Goal: Information Seeking & Learning: Understand process/instructions

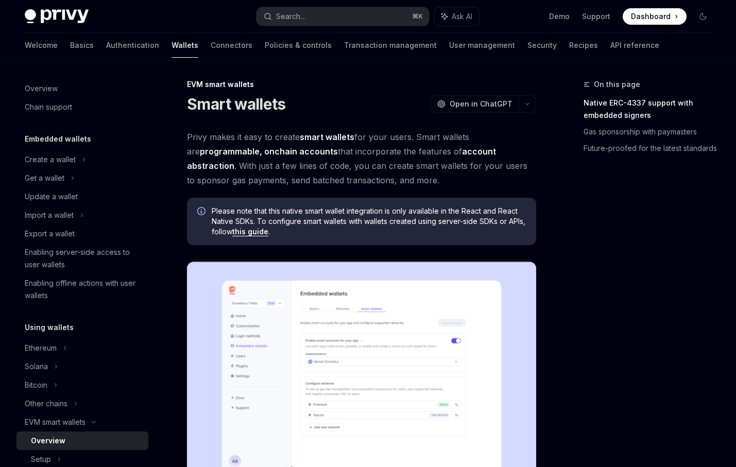
scroll to position [780, 0]
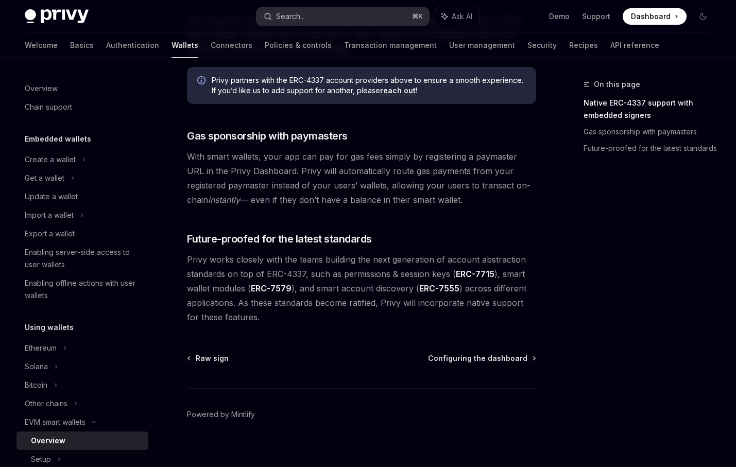
click at [328, 21] on button "Search... ⌘ K" at bounding box center [343, 16] width 173 height 19
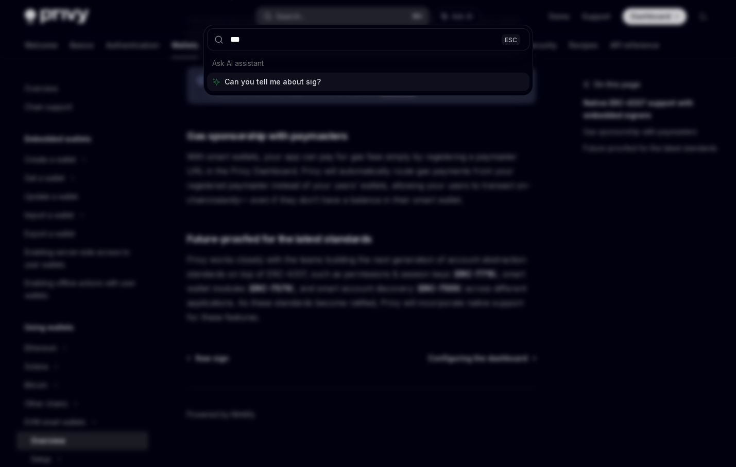
type input "****"
type textarea "*"
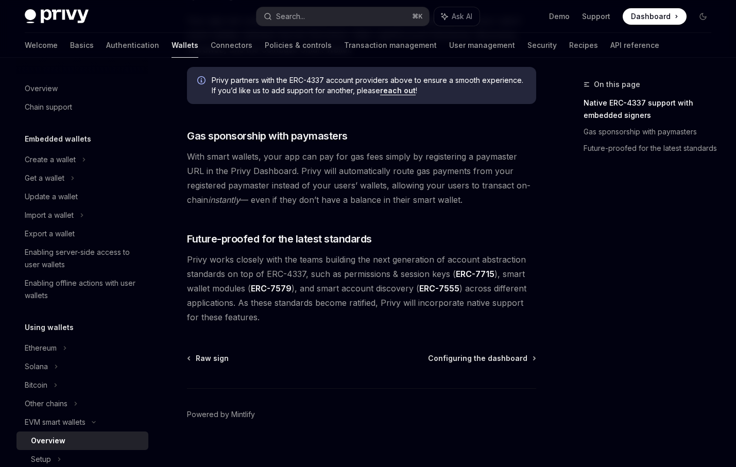
scroll to position [58, 0]
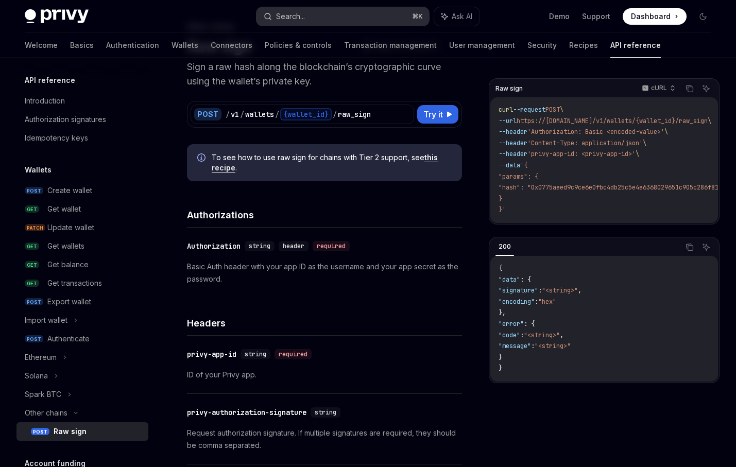
click at [302, 13] on div "Search..." at bounding box center [290, 16] width 29 height 12
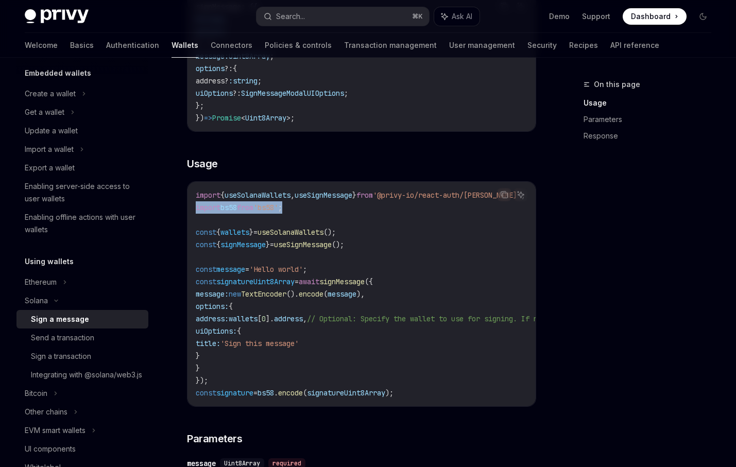
drag, startPoint x: 311, startPoint y: 209, endPoint x: 195, endPoint y: 204, distance: 116.1
click at [194, 204] on div "import { useSolanaWallets , useSignMessage } from '@privy-io/react-auth/solana'…" at bounding box center [362, 294] width 348 height 225
copy span "import bs58 from 'bs58' ;"
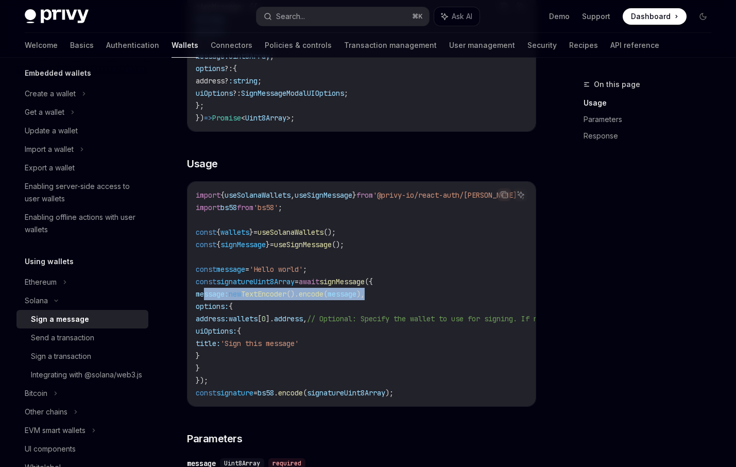
drag, startPoint x: 405, startPoint y: 295, endPoint x: 204, endPoint y: 297, distance: 201.0
click at [204, 297] on code "import { useSolanaWallets , useSignMessage } from '@privy-io/react-auth/solana'…" at bounding box center [468, 294] width 544 height 210
copy span "message: new TextEncoder (). encode ( message ),"
click at [272, 305] on code "import { useSolanaWallets , useSignMessage } from '@privy-io/react-auth/solana'…" at bounding box center [468, 294] width 544 height 210
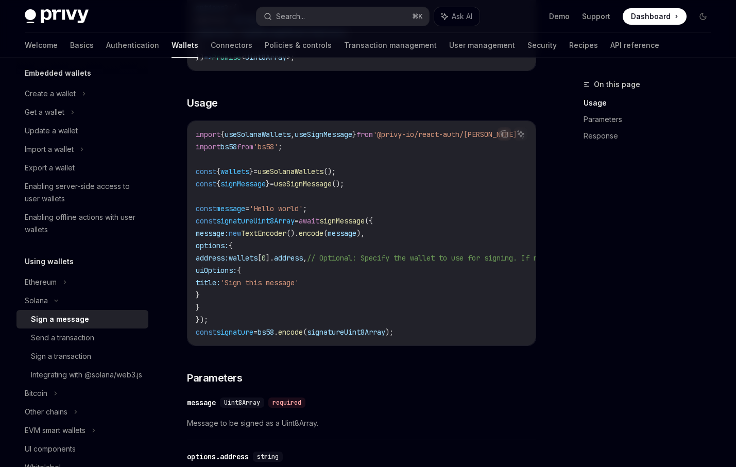
scroll to position [276, 0]
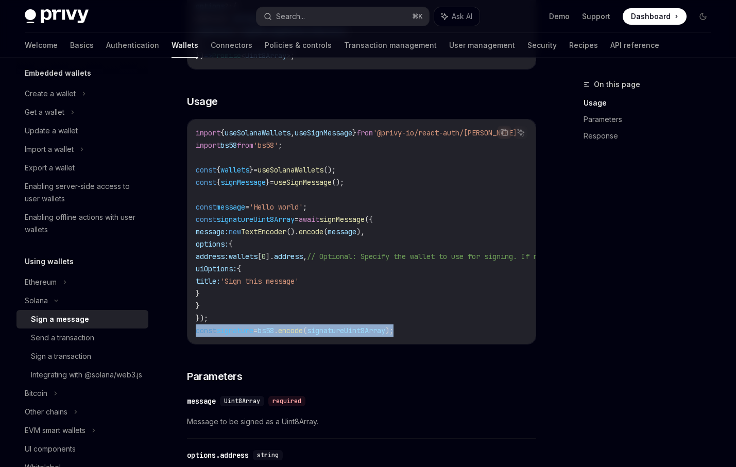
drag, startPoint x: 435, startPoint y: 329, endPoint x: 188, endPoint y: 328, distance: 247.4
click at [188, 328] on div "import { useSolanaWallets , useSignMessage } from '@privy-io/react-auth/solana'…" at bounding box center [362, 232] width 348 height 225
copy span "const signature = bs58 . encode ( signatureUint8Array );"
click at [295, 221] on span "signatureUint8Array" at bounding box center [255, 219] width 78 height 9
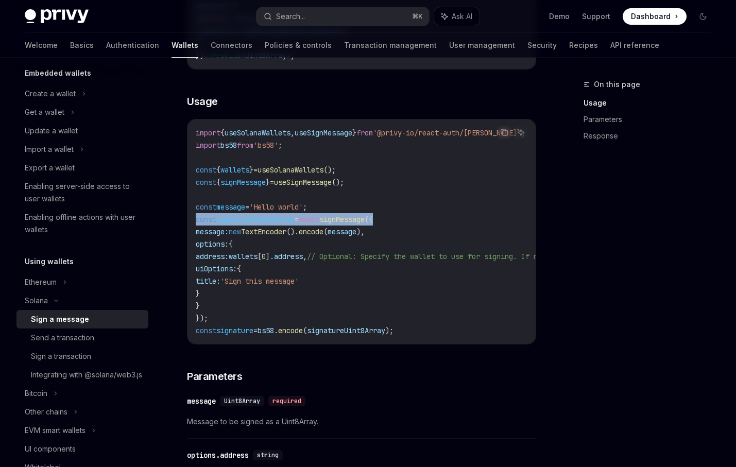
drag, startPoint x: 406, startPoint y: 221, endPoint x: 197, endPoint y: 218, distance: 208.7
click at [197, 218] on code "import { useSolanaWallets , useSignMessage } from '@privy-io/react-auth/solana'…" at bounding box center [468, 232] width 544 height 210
copy span "const signatureUint8Array = await signMessage ({"
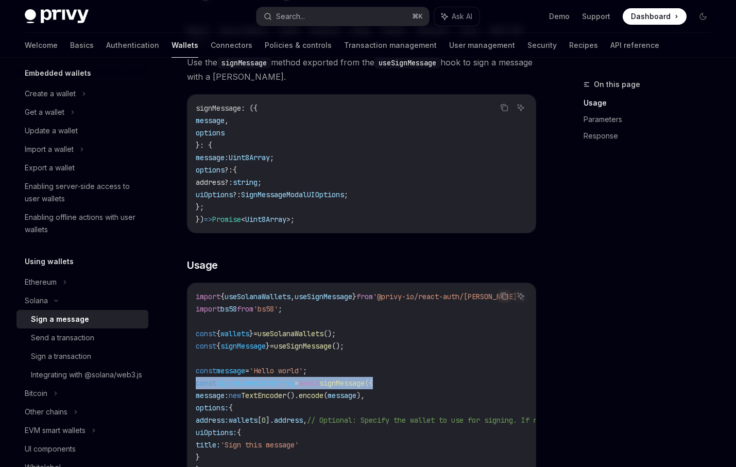
scroll to position [0, 0]
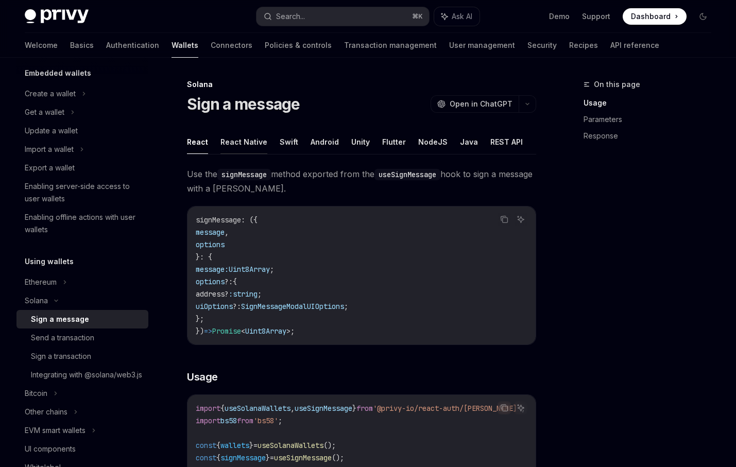
click at [251, 140] on button "React Native" at bounding box center [244, 142] width 47 height 24
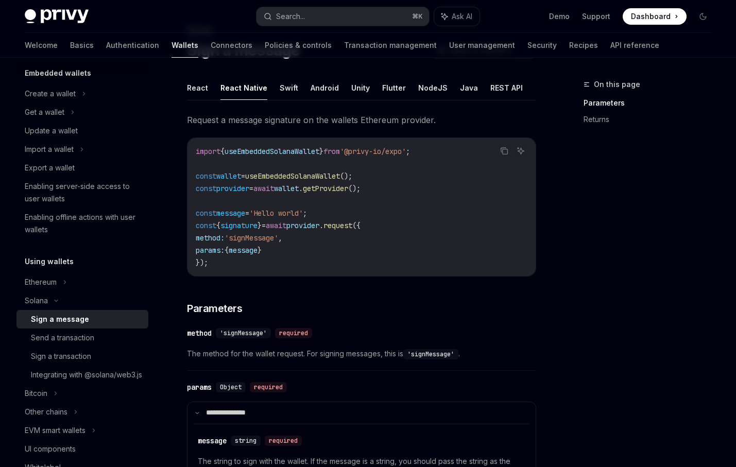
scroll to position [53, 0]
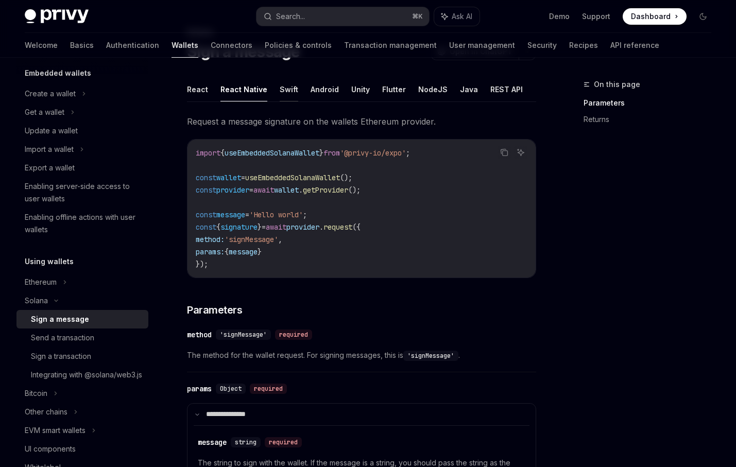
click at [286, 93] on button "Swift" at bounding box center [289, 89] width 19 height 24
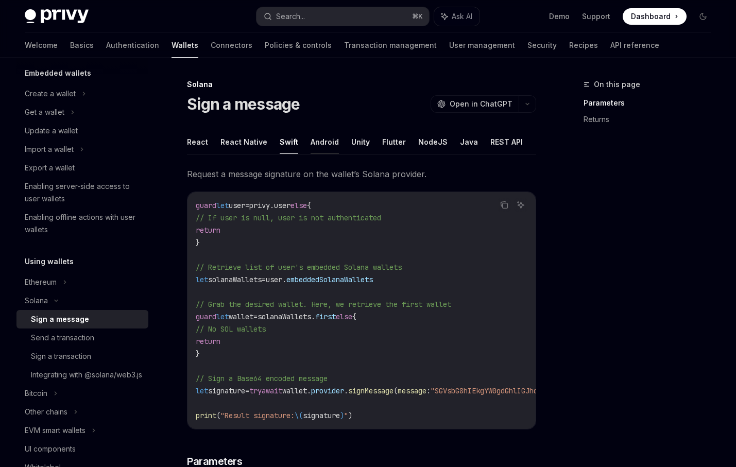
click at [314, 147] on button "Android" at bounding box center [325, 142] width 28 height 24
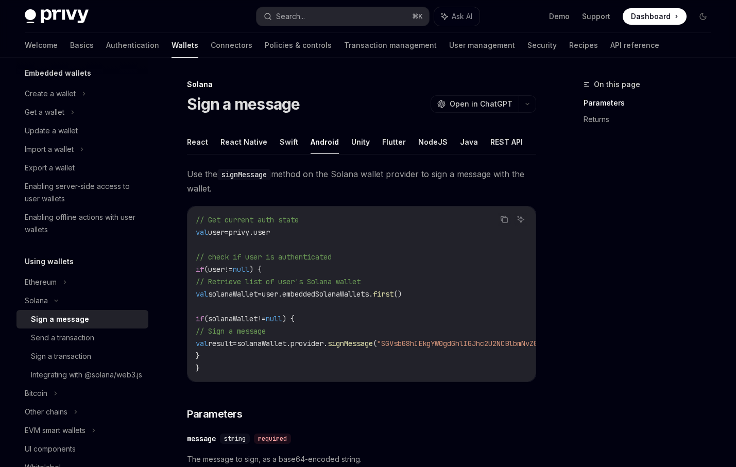
click at [345, 141] on ul "React React Native Swift Android Unity Flutter NodeJS Java REST API" at bounding box center [361, 142] width 349 height 25
click at [358, 138] on button "Unity" at bounding box center [360, 142] width 19 height 24
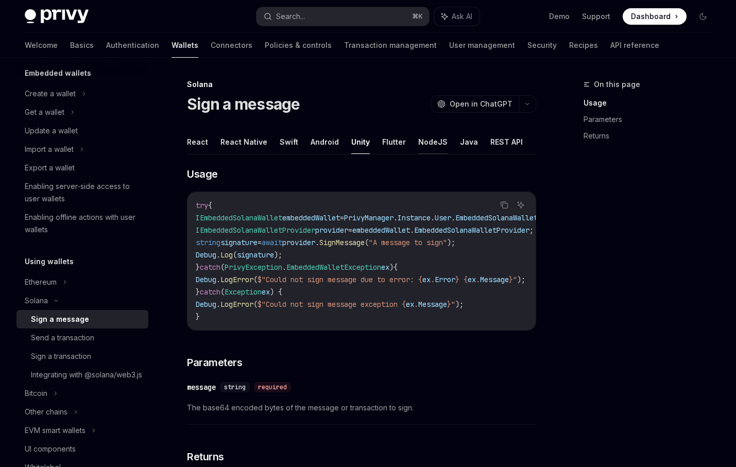
click at [426, 142] on button "NodeJS" at bounding box center [432, 142] width 29 height 24
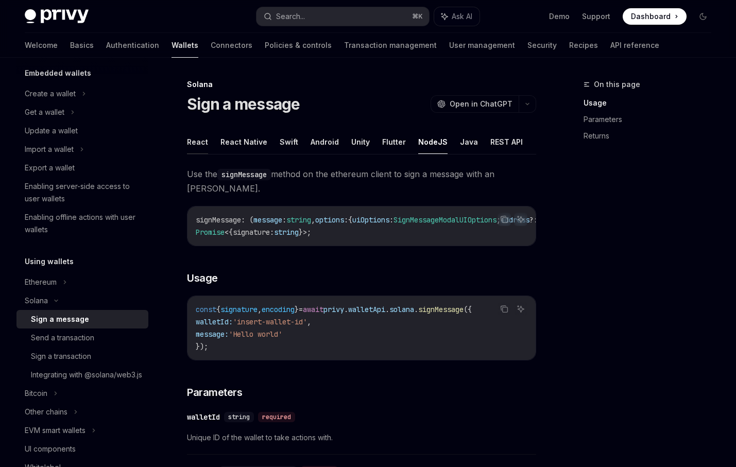
click at [198, 149] on button "React" at bounding box center [197, 142] width 21 height 24
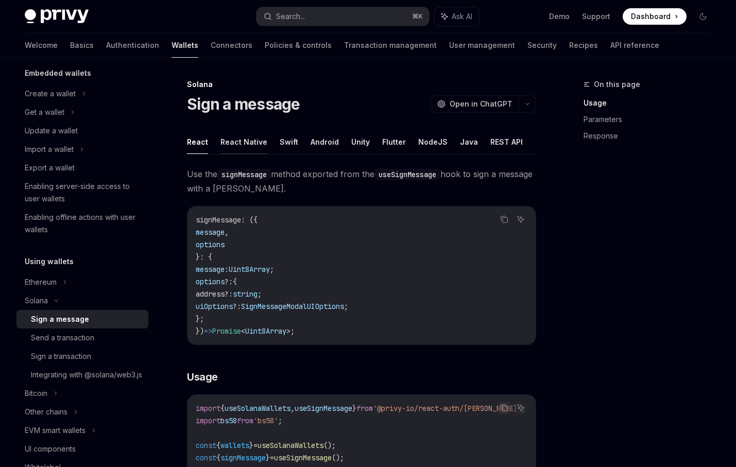
click at [237, 140] on button "React Native" at bounding box center [244, 142] width 47 height 24
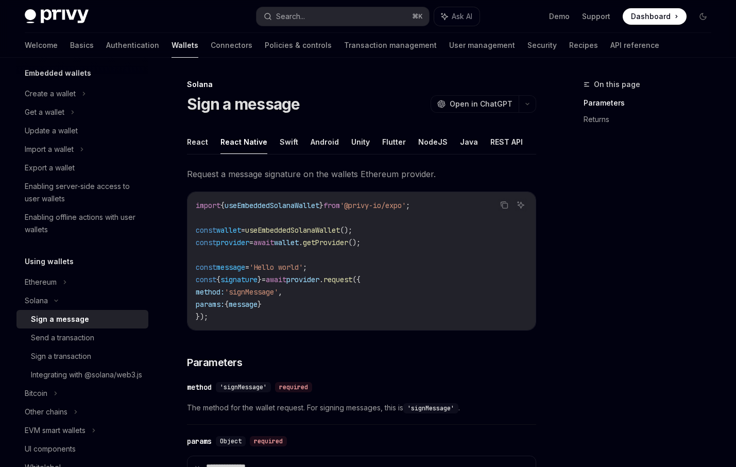
scroll to position [11, 0]
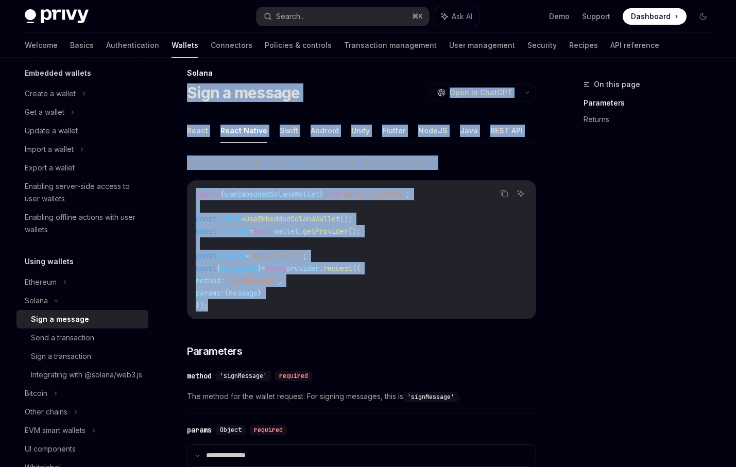
drag, startPoint x: 324, startPoint y: 308, endPoint x: 183, endPoint y: 89, distance: 259.9
click at [183, 89] on div "**********" at bounding box center [265, 468] width 547 height 802
copy div "Sign a message OpenAI Open in ChatGPT OpenAI Open in ChatGPT React React Native…"
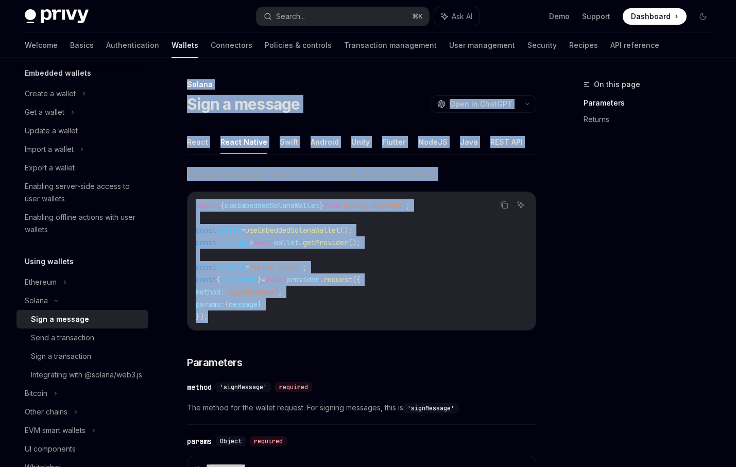
drag, startPoint x: 185, startPoint y: 82, endPoint x: 358, endPoint y: 328, distance: 300.3
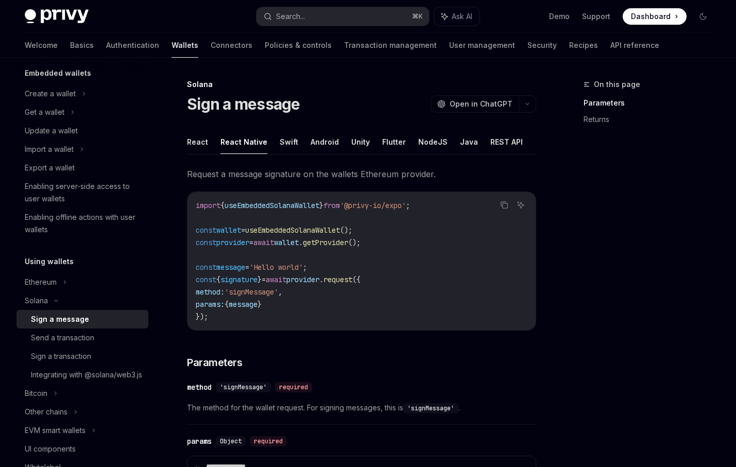
click at [358, 327] on div "import { useEmbeddedSolanaWallet } from '@privy-io/expo' ; const wallet = useEm…" at bounding box center [362, 261] width 348 height 138
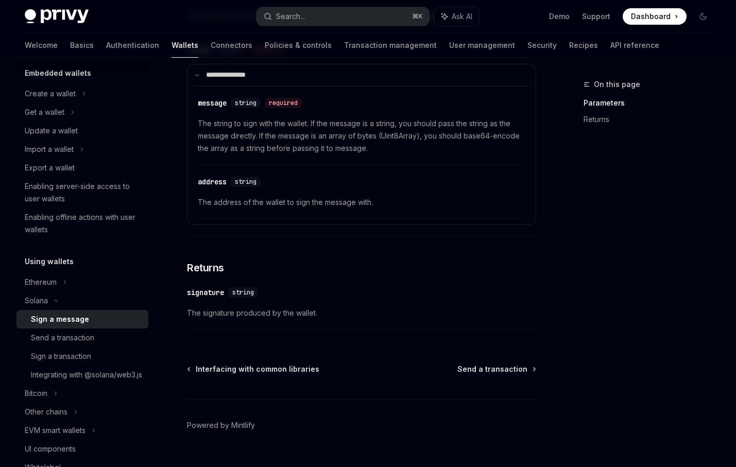
scroll to position [413, 0]
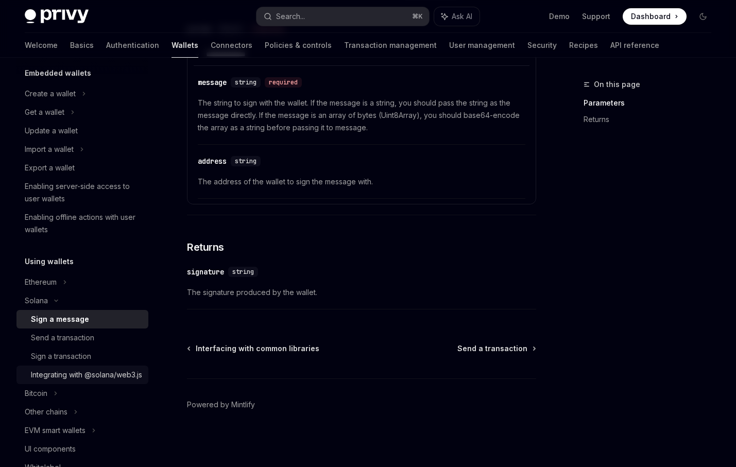
click at [102, 376] on div "Integrating with @solana/web3.js" at bounding box center [86, 375] width 111 height 12
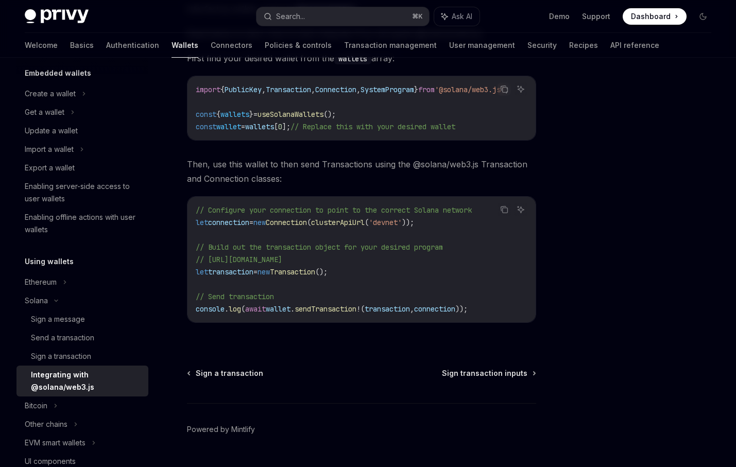
scroll to position [232, 0]
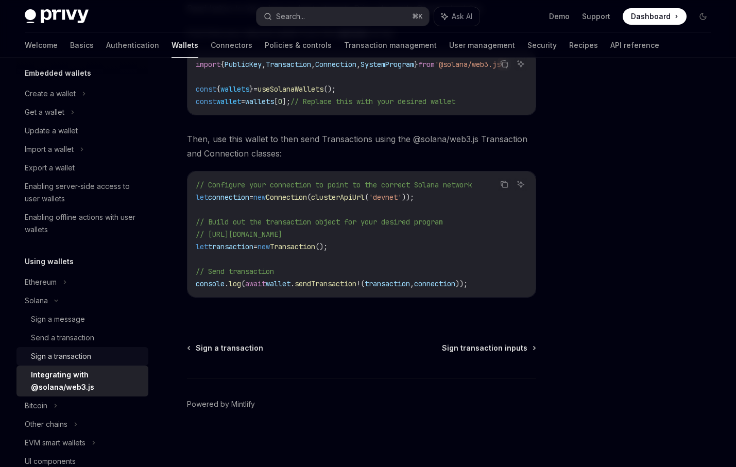
click at [85, 364] on link "Sign a transaction" at bounding box center [82, 356] width 132 height 19
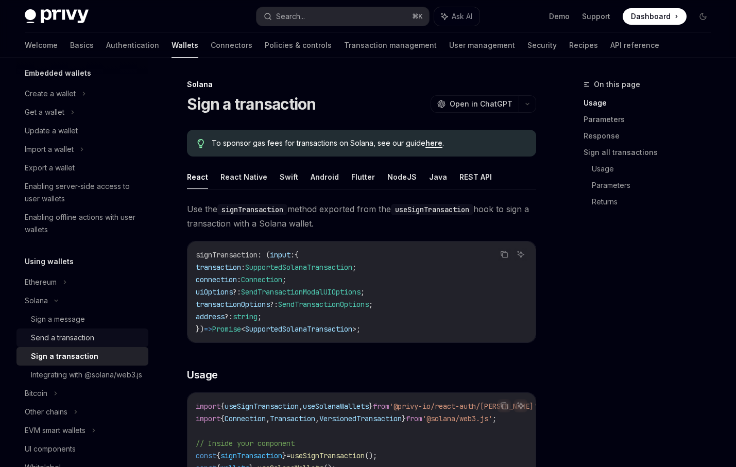
click at [88, 344] on div "Send a transaction" at bounding box center [62, 338] width 63 height 12
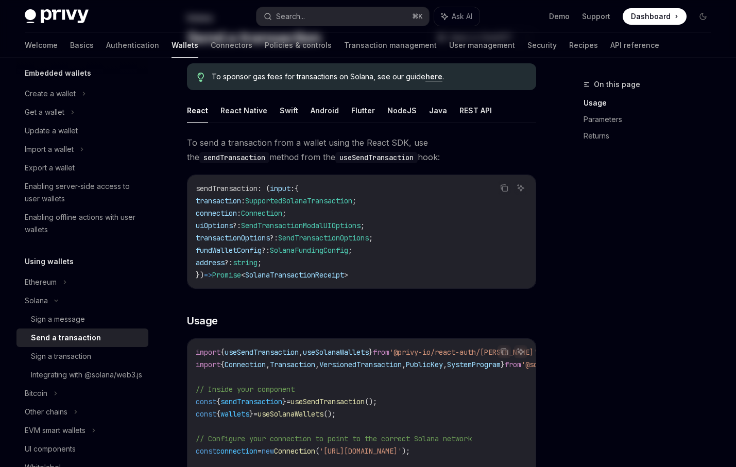
scroll to position [123, 0]
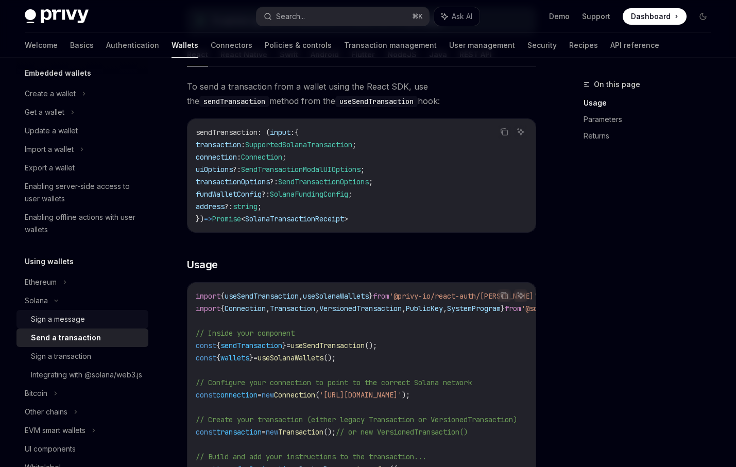
click at [111, 321] on div "Sign a message" at bounding box center [86, 319] width 111 height 12
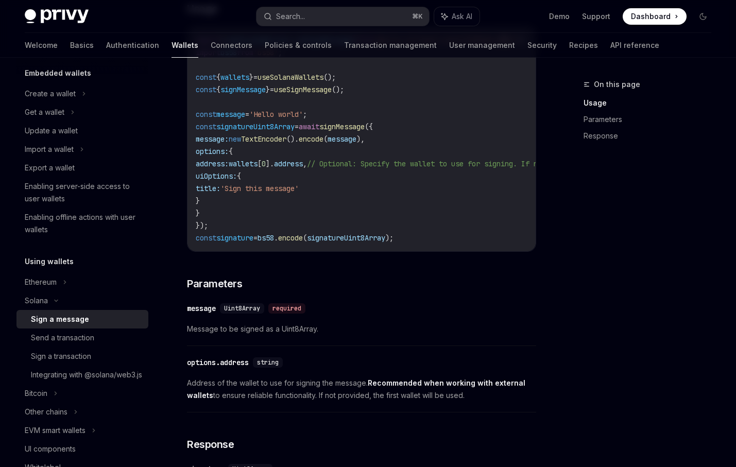
scroll to position [357, 0]
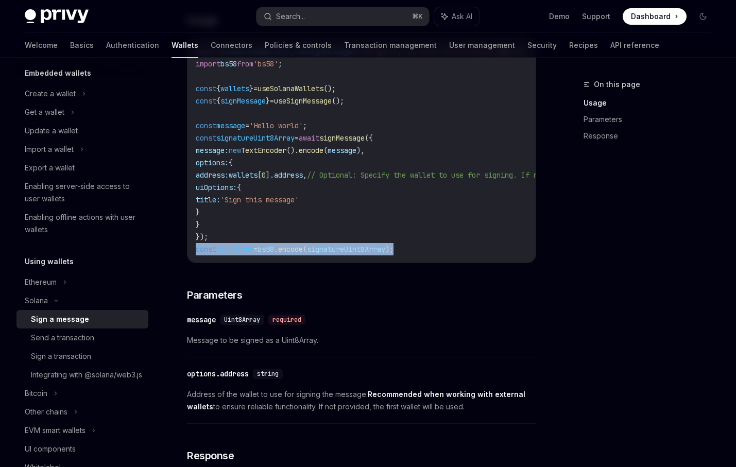
drag, startPoint x: 444, startPoint y: 247, endPoint x: 195, endPoint y: 249, distance: 248.4
click at [195, 249] on div "import { useSolanaWallets , useSignMessage } from '@privy-io/react-auth/solana'…" at bounding box center [362, 150] width 348 height 225
copy span "const signature = bs58 . encode ( signatureUint8Array );"
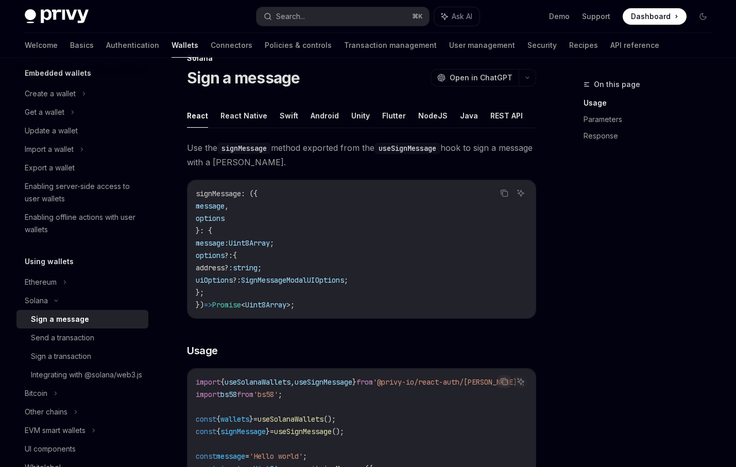
scroll to position [21, 0]
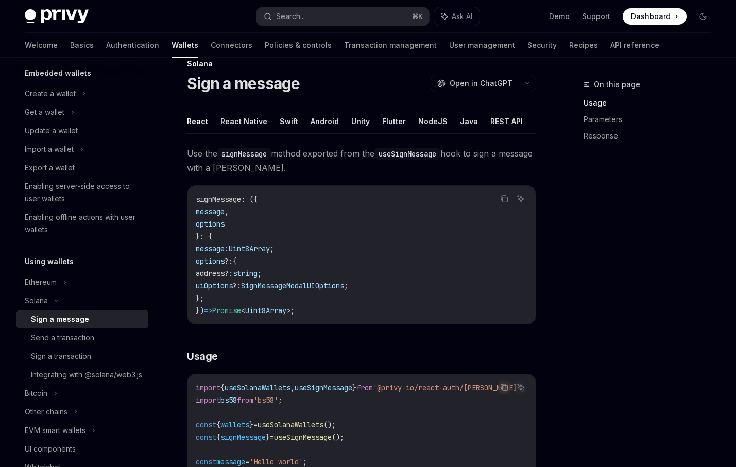
click at [243, 119] on button "React Native" at bounding box center [244, 121] width 47 height 24
type textarea "*"
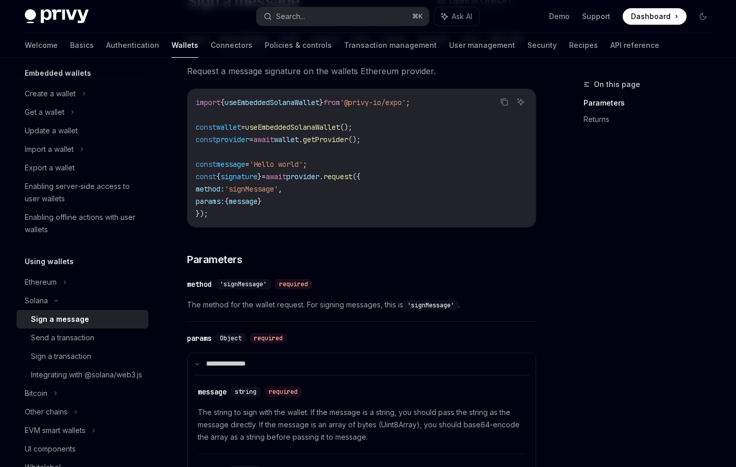
scroll to position [104, 0]
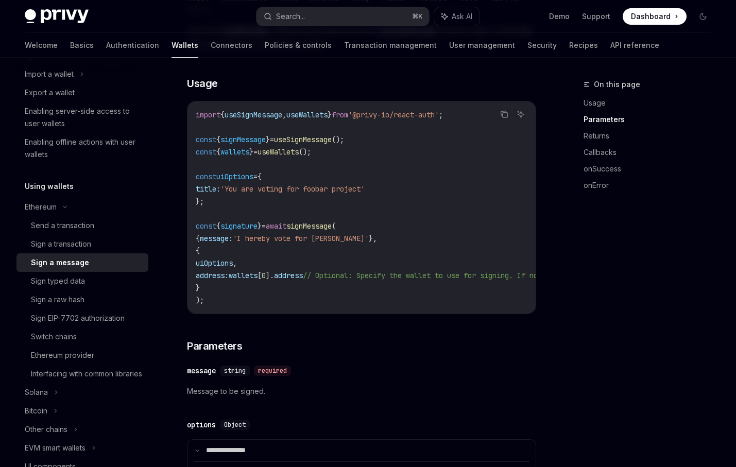
scroll to position [99, 0]
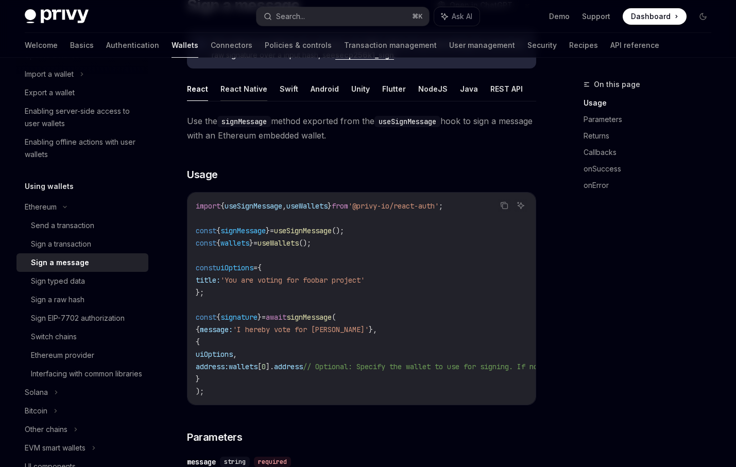
click at [243, 83] on button "React Native" at bounding box center [244, 89] width 47 height 24
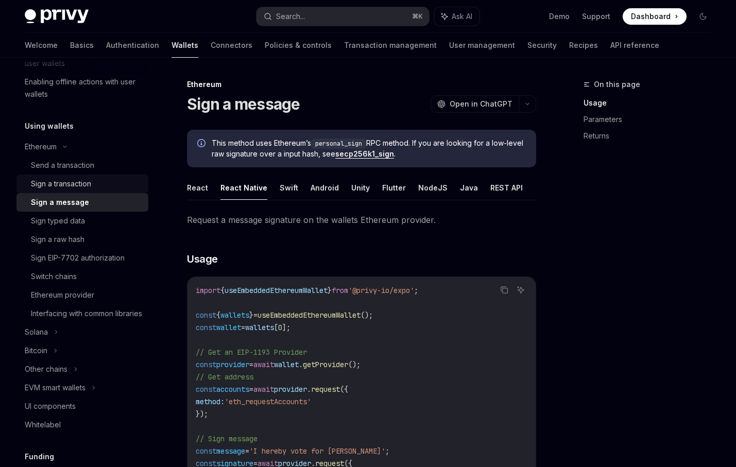
scroll to position [202, 0]
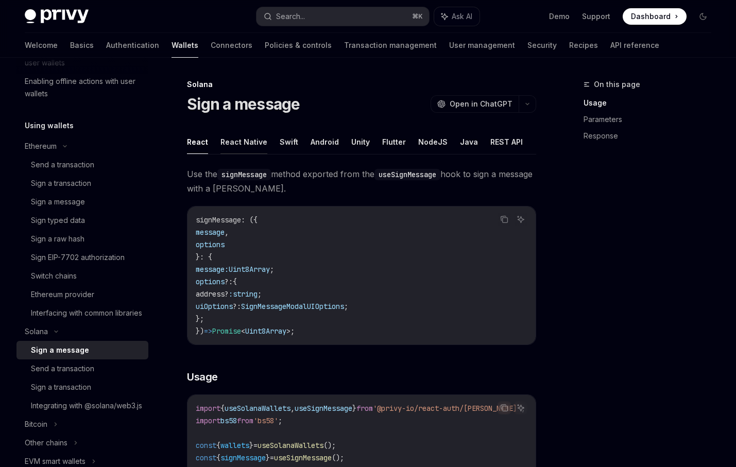
click at [247, 138] on button "React Native" at bounding box center [244, 142] width 47 height 24
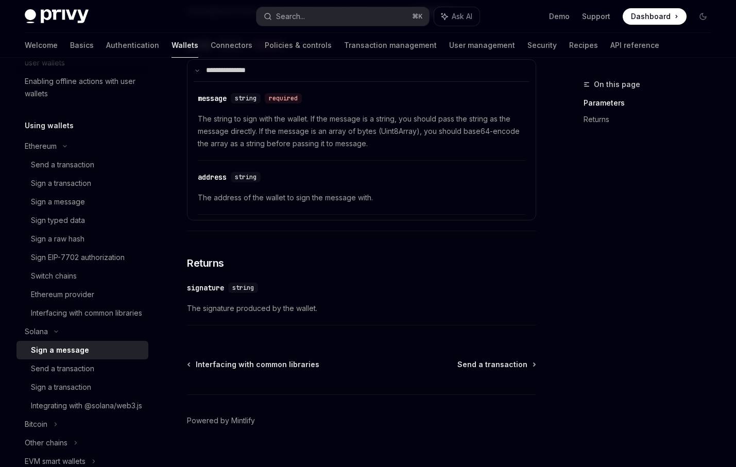
scroll to position [413, 0]
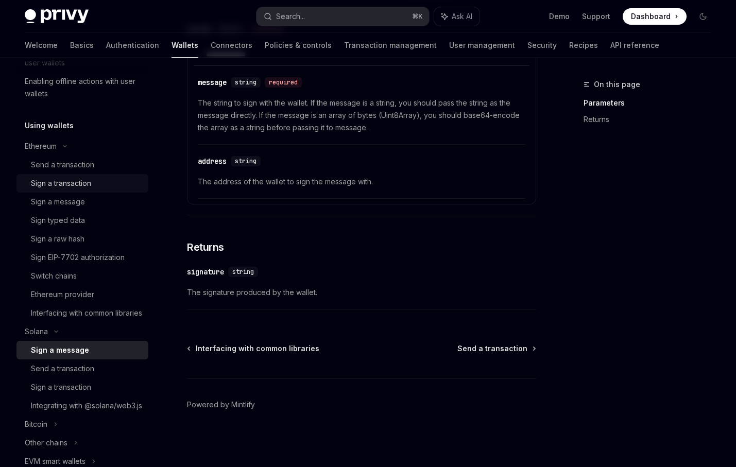
click at [95, 178] on div "Sign a transaction" at bounding box center [86, 183] width 111 height 12
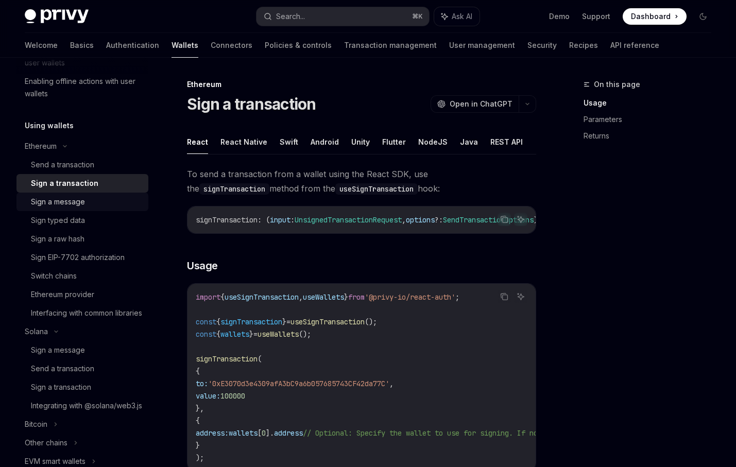
click at [94, 201] on div "Sign a message" at bounding box center [86, 202] width 111 height 12
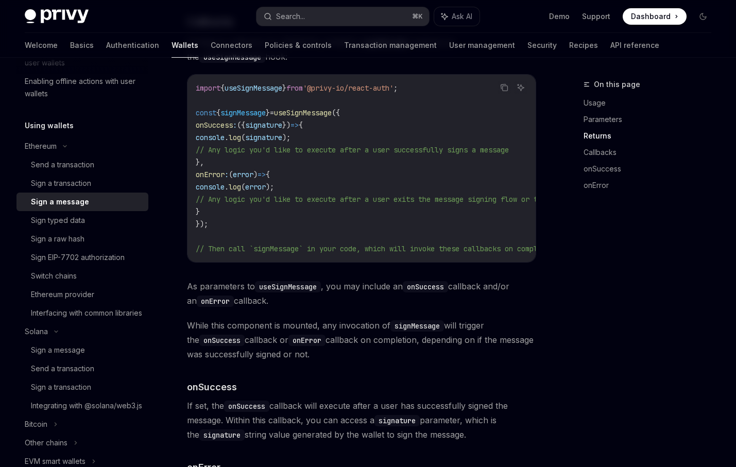
scroll to position [1186, 0]
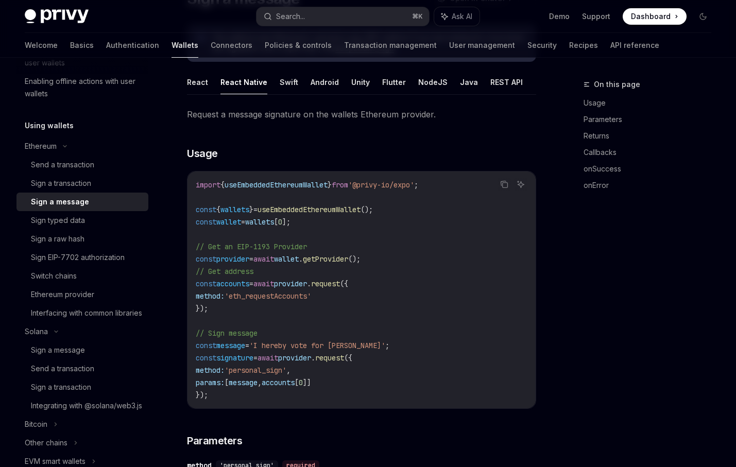
type textarea "*"
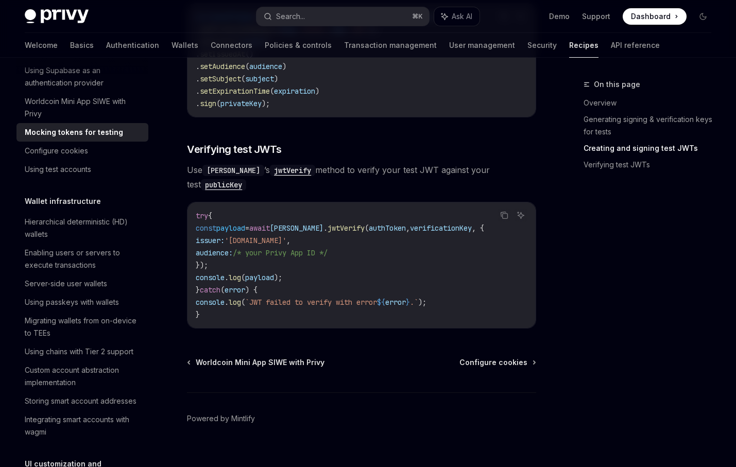
scroll to position [130, 0]
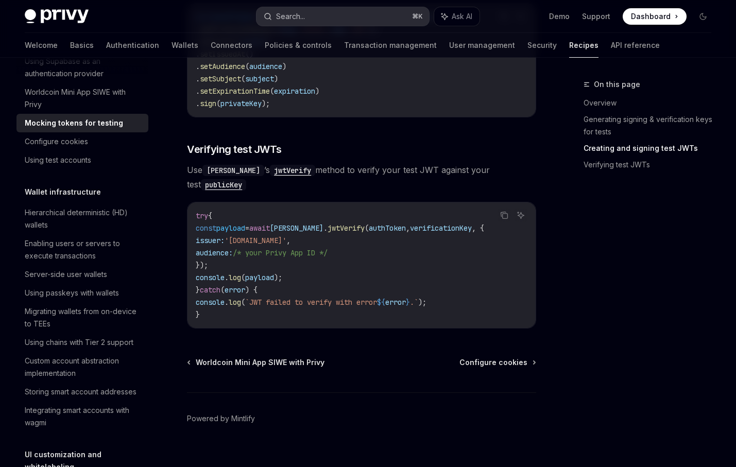
click at [343, 14] on button "Search... ⌘ K" at bounding box center [343, 16] width 173 height 19
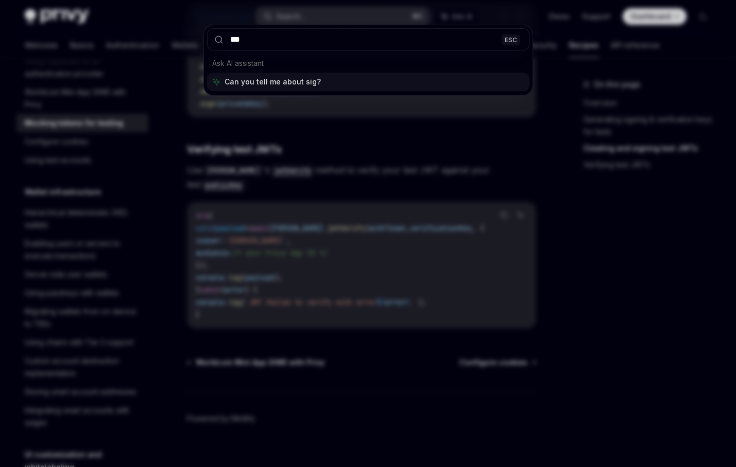
type input "****"
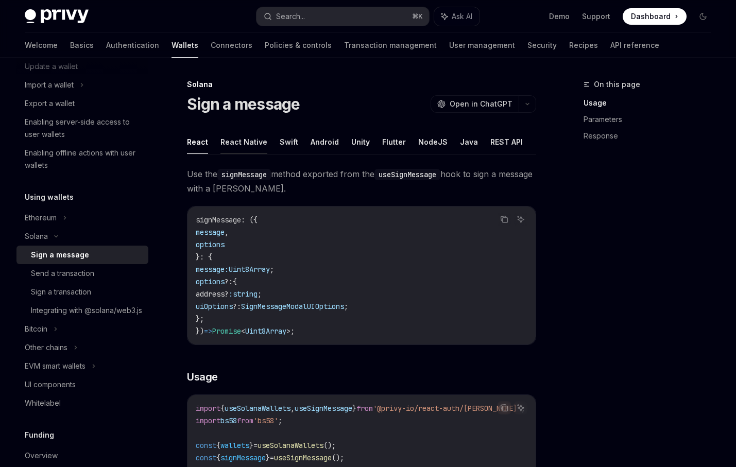
click at [243, 146] on button "React Native" at bounding box center [244, 142] width 47 height 24
type textarea "*"
